Goal: Task Accomplishment & Management: Use online tool/utility

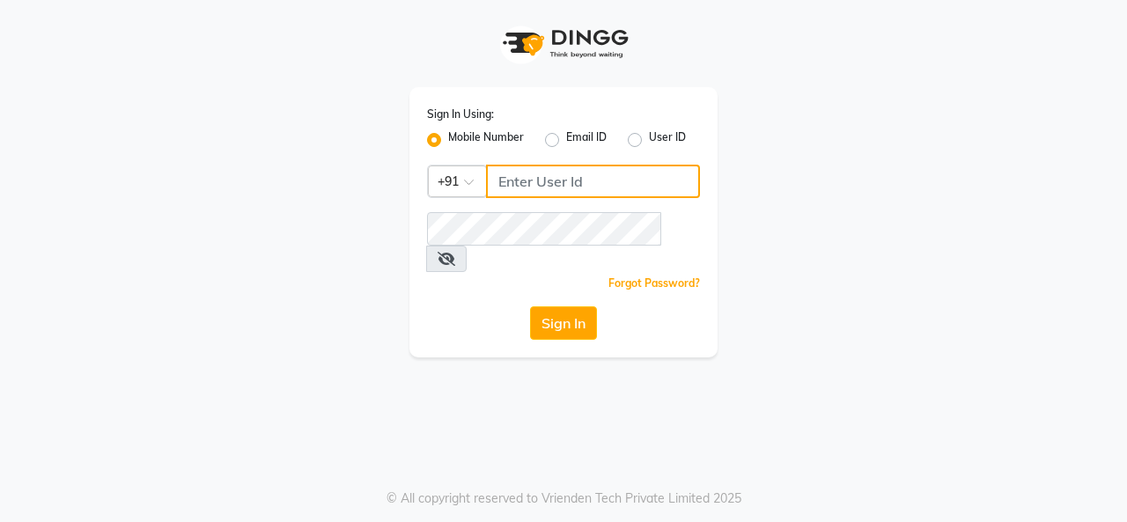
click at [518, 185] on input "Username" at bounding box center [593, 181] width 214 height 33
type input "8157804235"
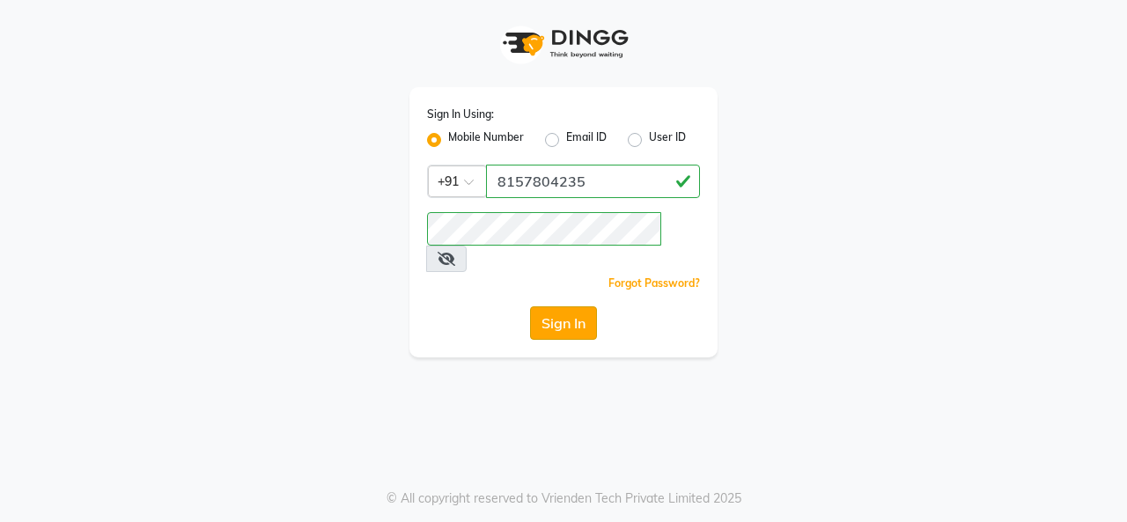
click at [579, 306] on button "Sign In" at bounding box center [563, 322] width 67 height 33
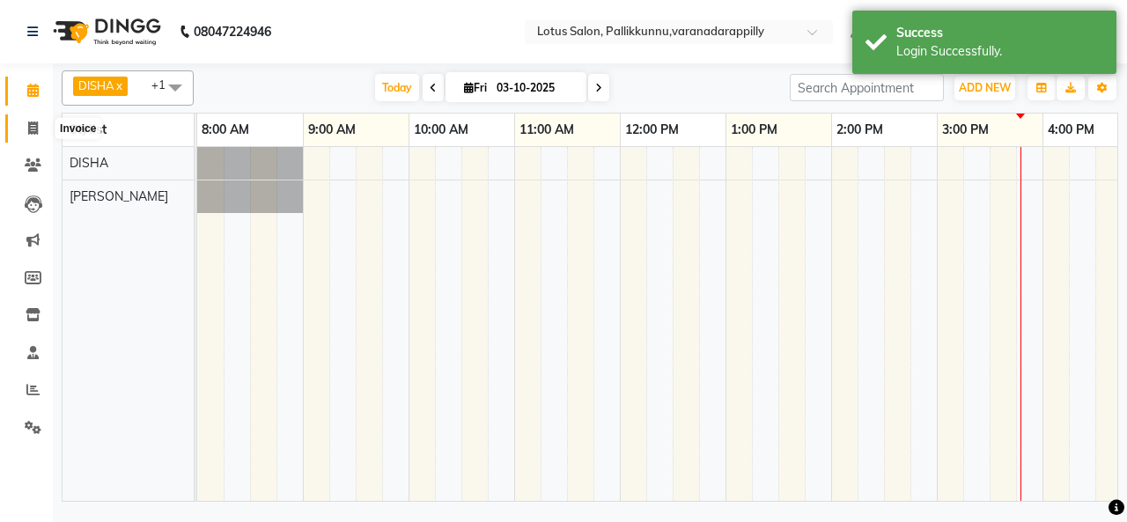
click at [36, 129] on icon at bounding box center [33, 127] width 10 height 13
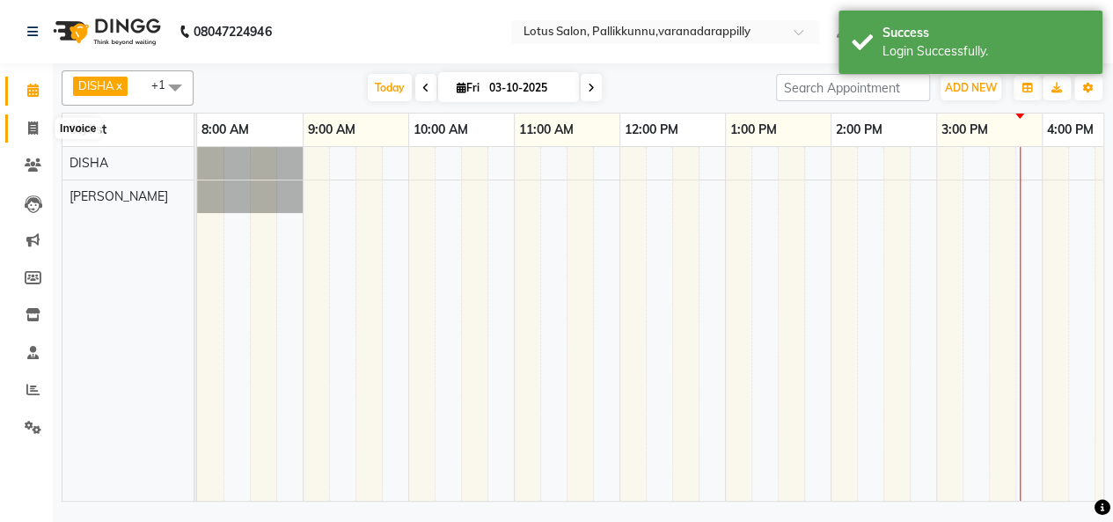
select select "service"
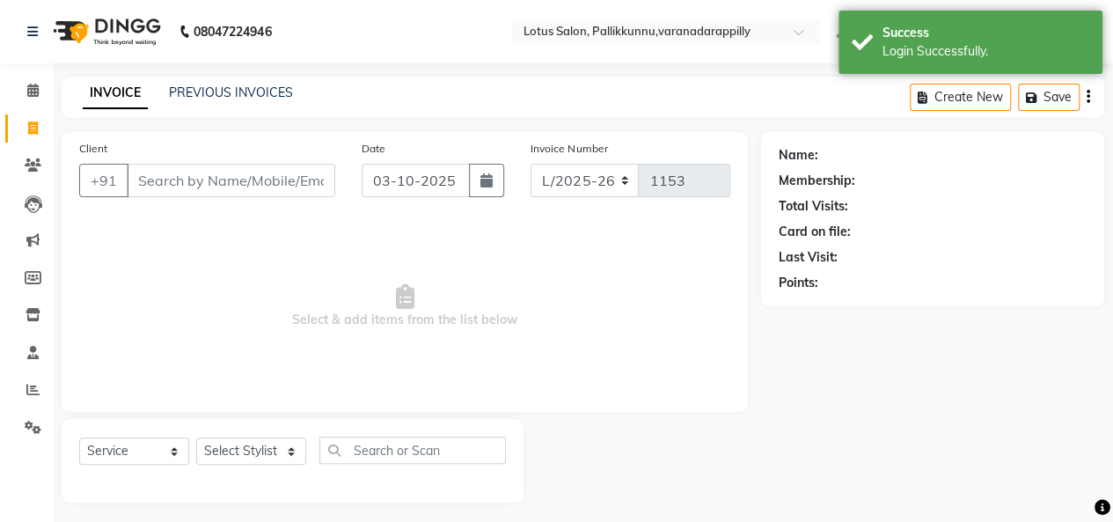
click at [235, 178] on input "Client" at bounding box center [231, 180] width 209 height 33
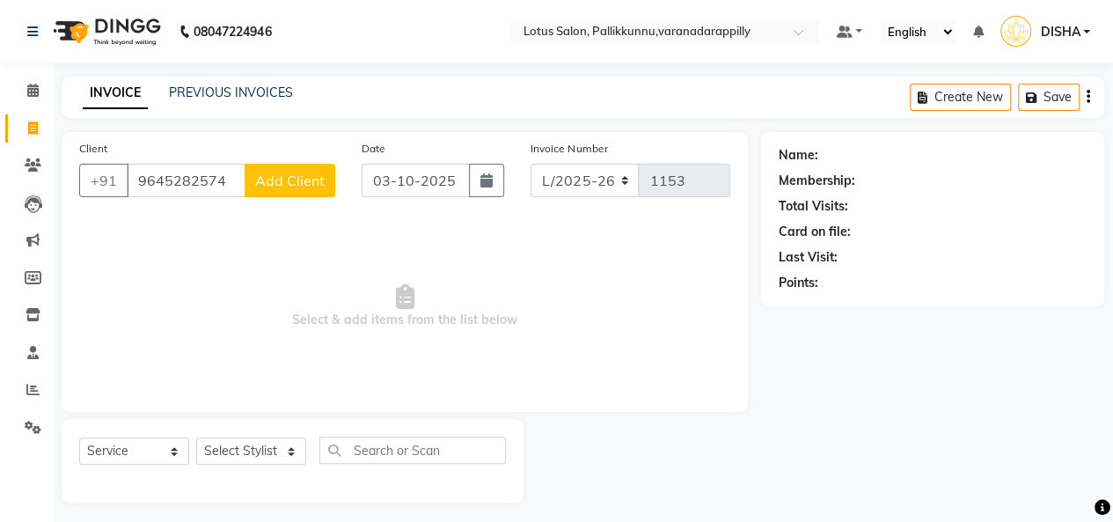
type input "9645282574"
click at [266, 177] on span "Add Client" at bounding box center [290, 181] width 70 height 18
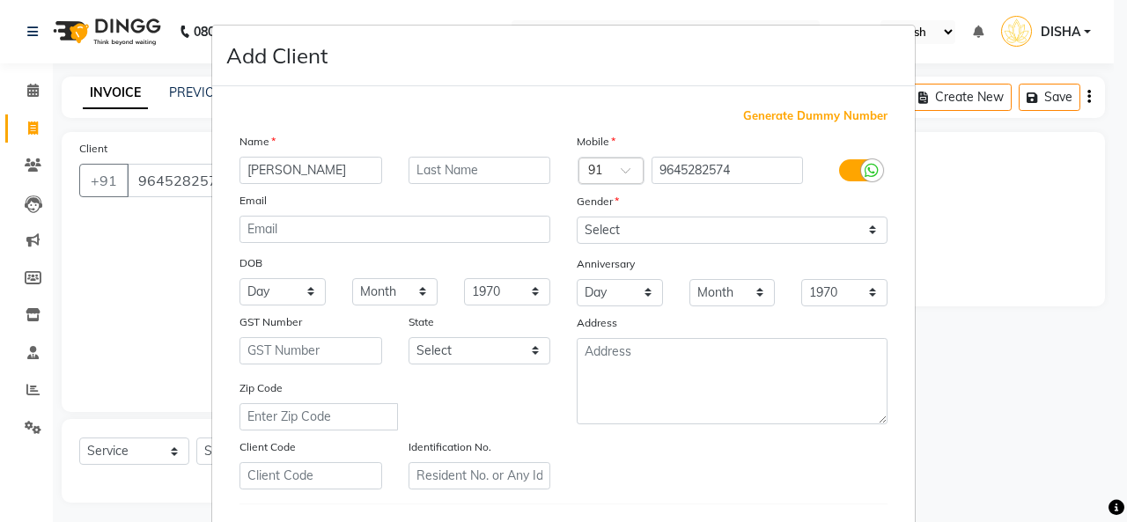
type input "[PERSON_NAME]"
click at [617, 233] on select "Select [DEMOGRAPHIC_DATA] [DEMOGRAPHIC_DATA] Other Prefer Not To Say" at bounding box center [731, 230] width 311 height 27
select select "[DEMOGRAPHIC_DATA]"
click at [576, 217] on select "Select [DEMOGRAPHIC_DATA] [DEMOGRAPHIC_DATA] Other Prefer Not To Say" at bounding box center [731, 230] width 311 height 27
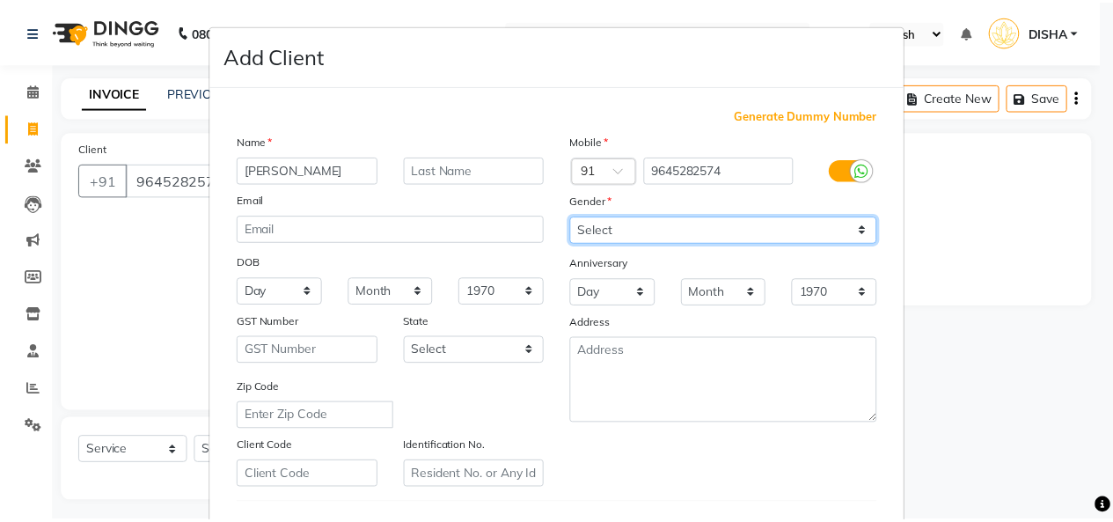
scroll to position [287, 0]
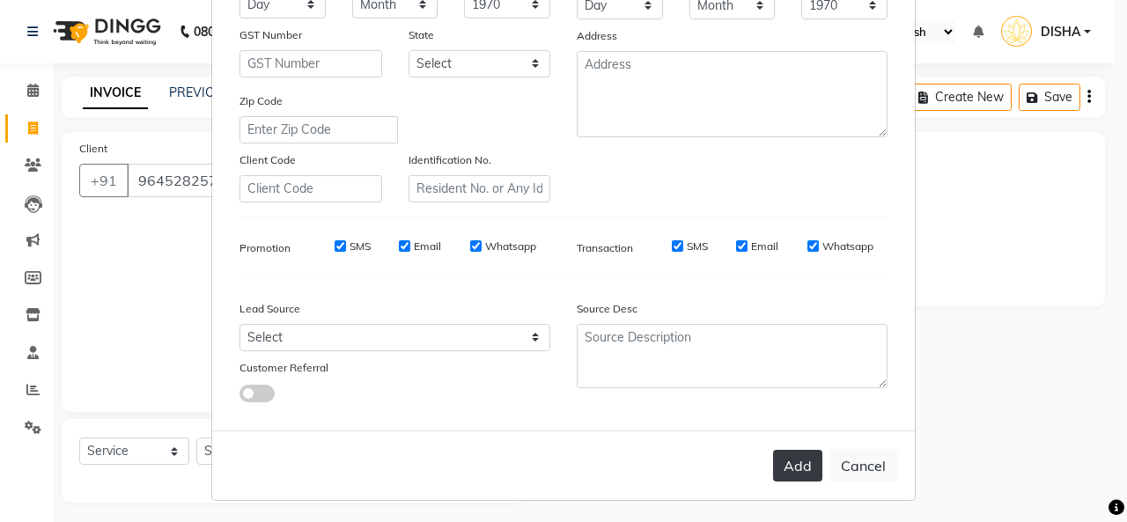
click at [795, 459] on button "Add" at bounding box center [797, 466] width 49 height 32
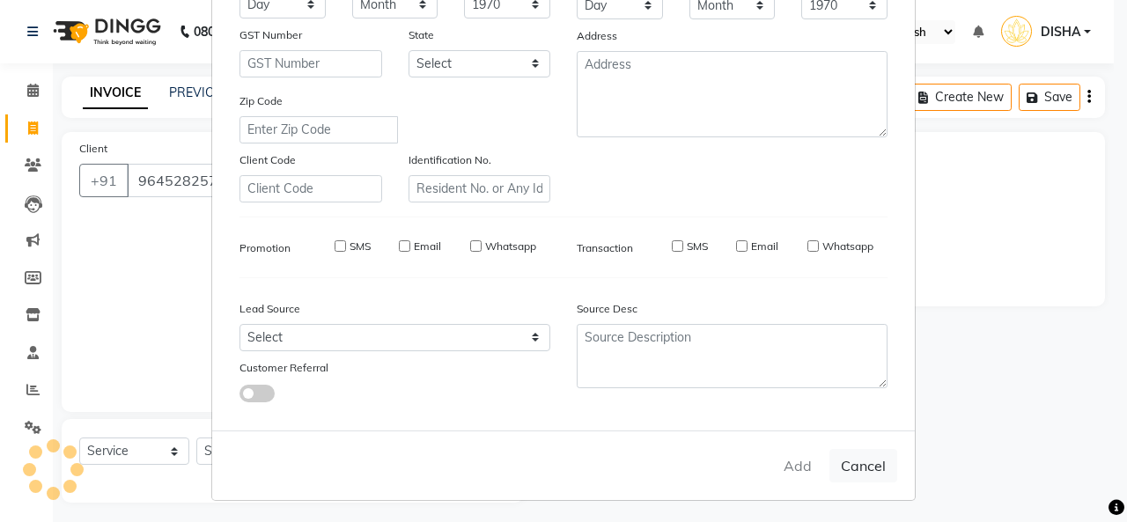
select select
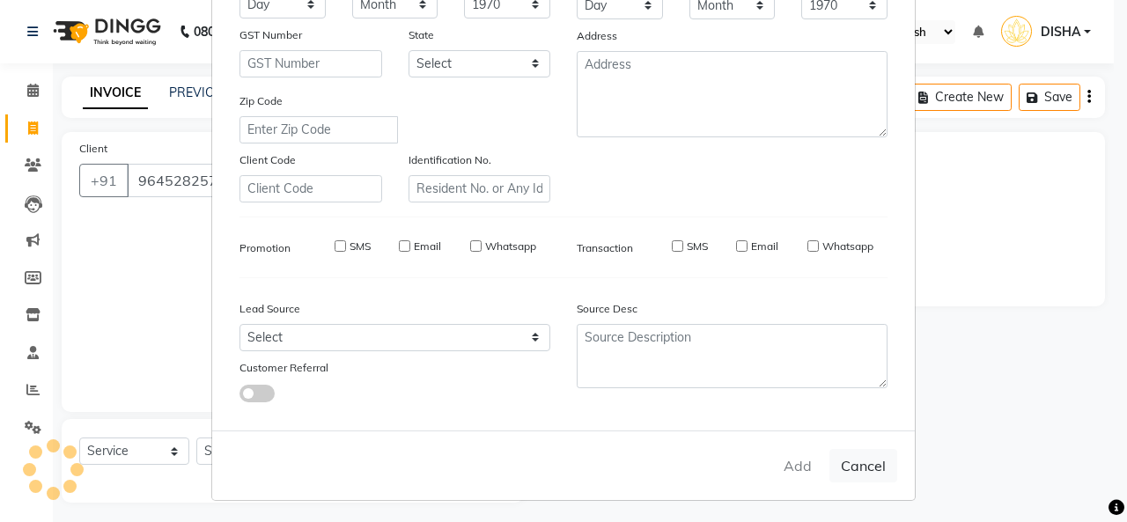
select select
checkbox input "false"
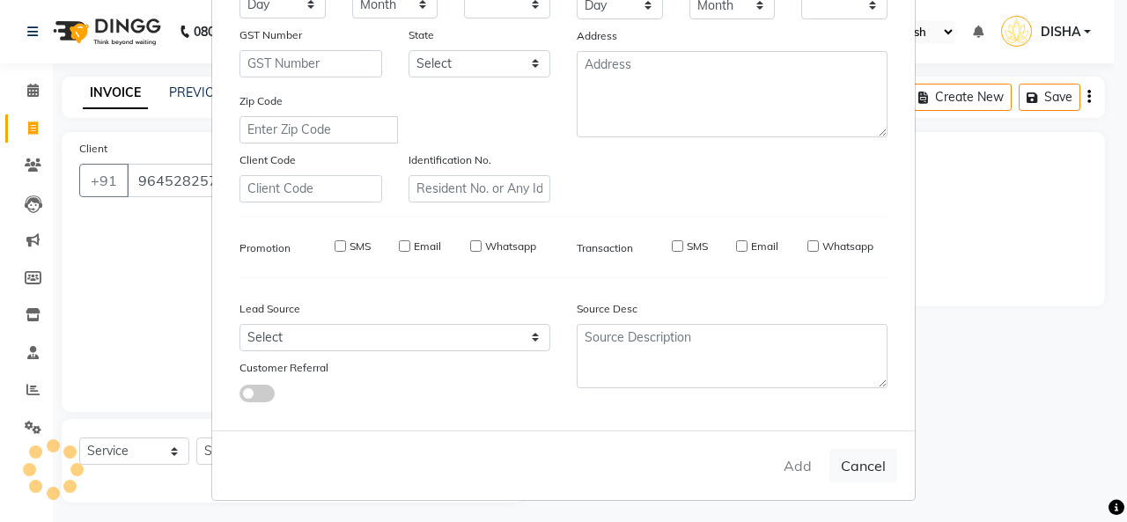
checkbox input "false"
